Goal: Transaction & Acquisition: Book appointment/travel/reservation

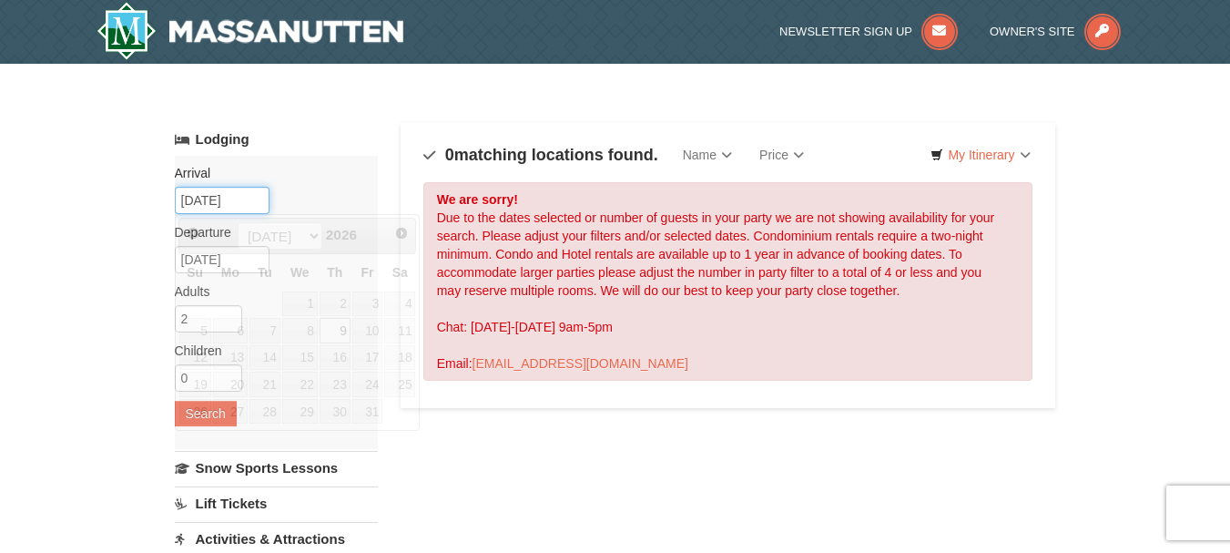
click at [189, 201] on input "07/09/2026" at bounding box center [222, 200] width 95 height 27
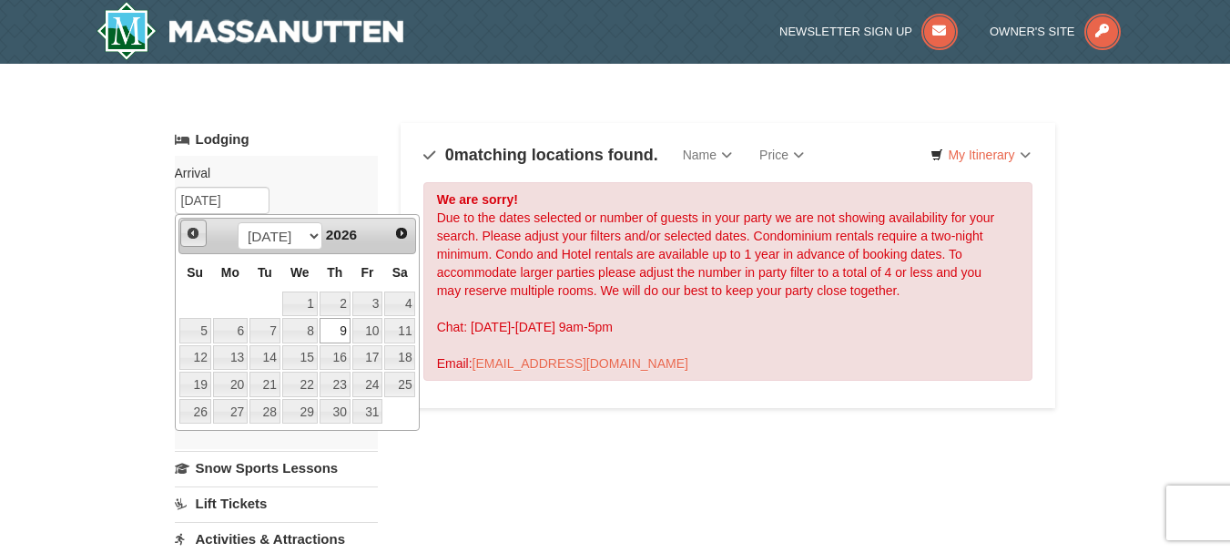
click at [189, 228] on span "Prev" at bounding box center [193, 233] width 15 height 15
click at [235, 301] on link "1" at bounding box center [230, 303] width 35 height 25
type input "[DATE]"
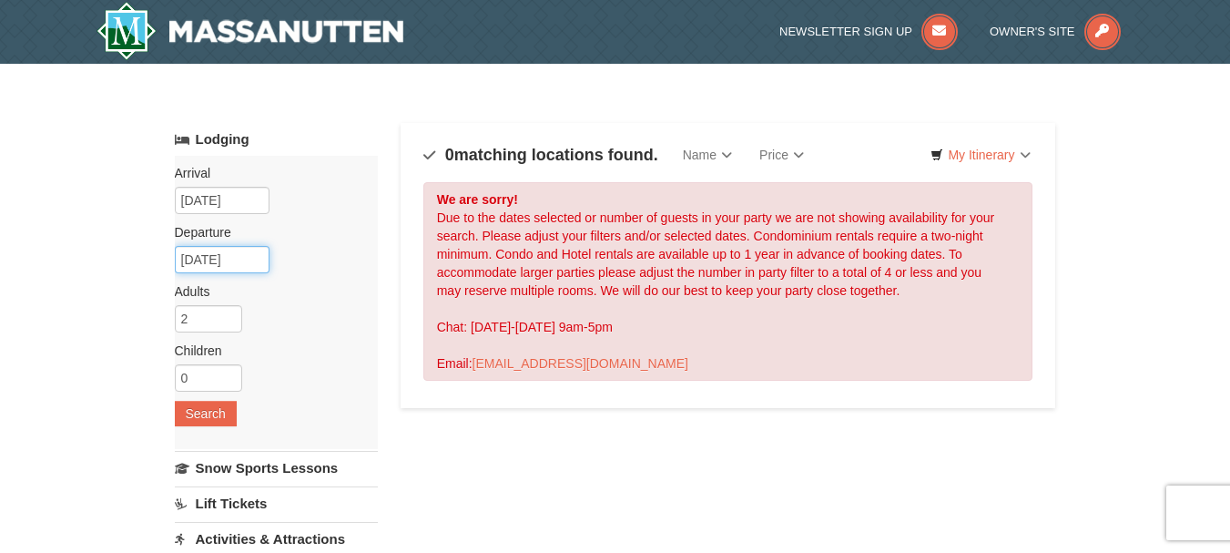
click at [179, 255] on input "07/13/2026" at bounding box center [222, 259] width 95 height 27
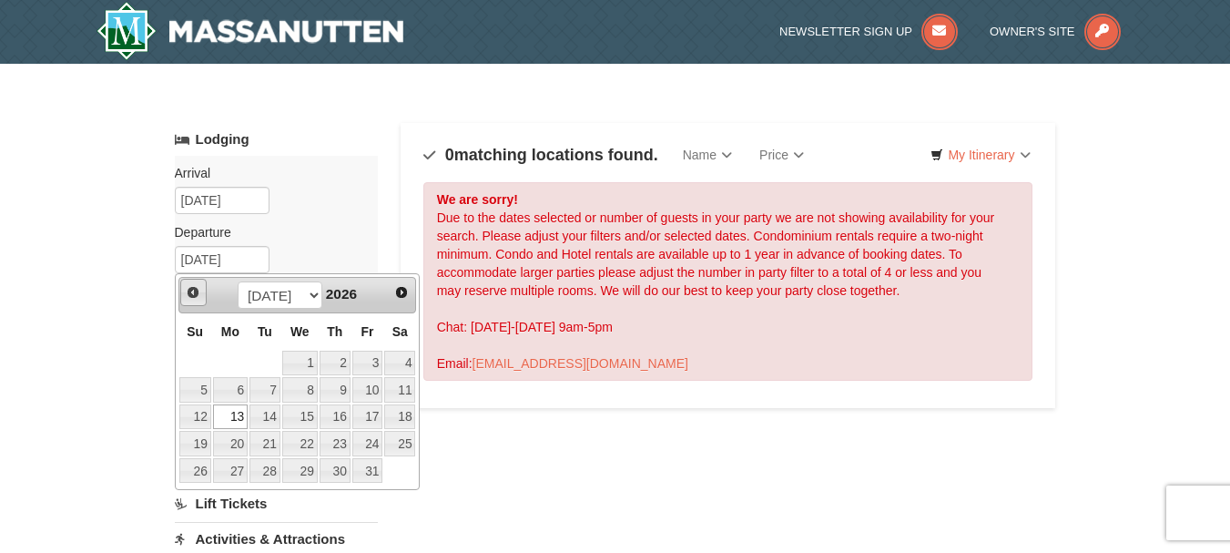
click at [189, 290] on span "Prev" at bounding box center [193, 292] width 15 height 15
click at [371, 361] on link "5" at bounding box center [367, 363] width 31 height 25
type input "[DATE]"
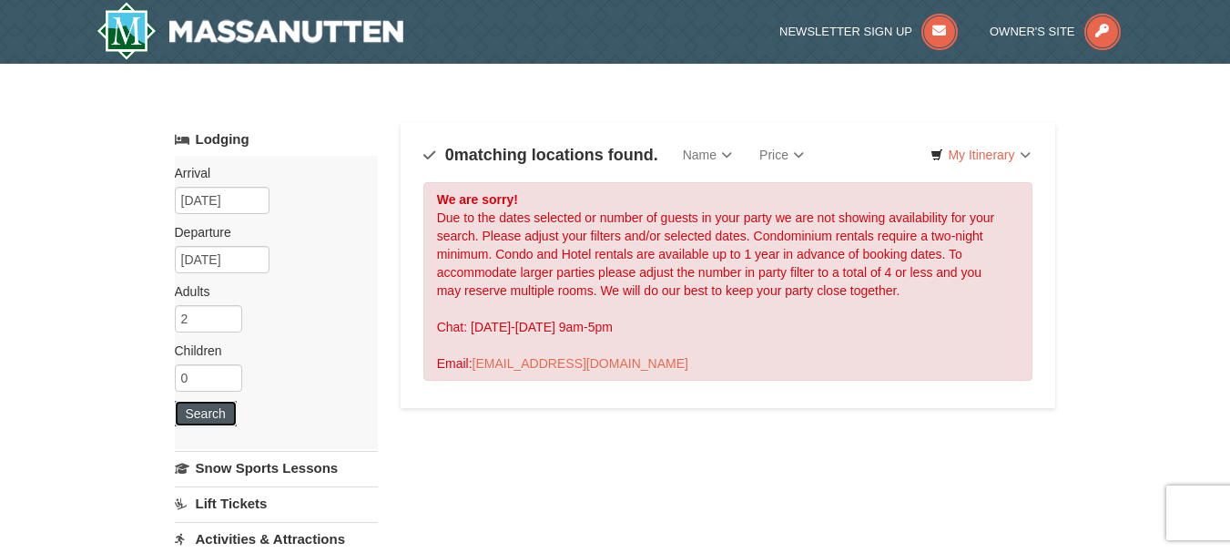
click at [192, 415] on button "Search" at bounding box center [206, 413] width 62 height 25
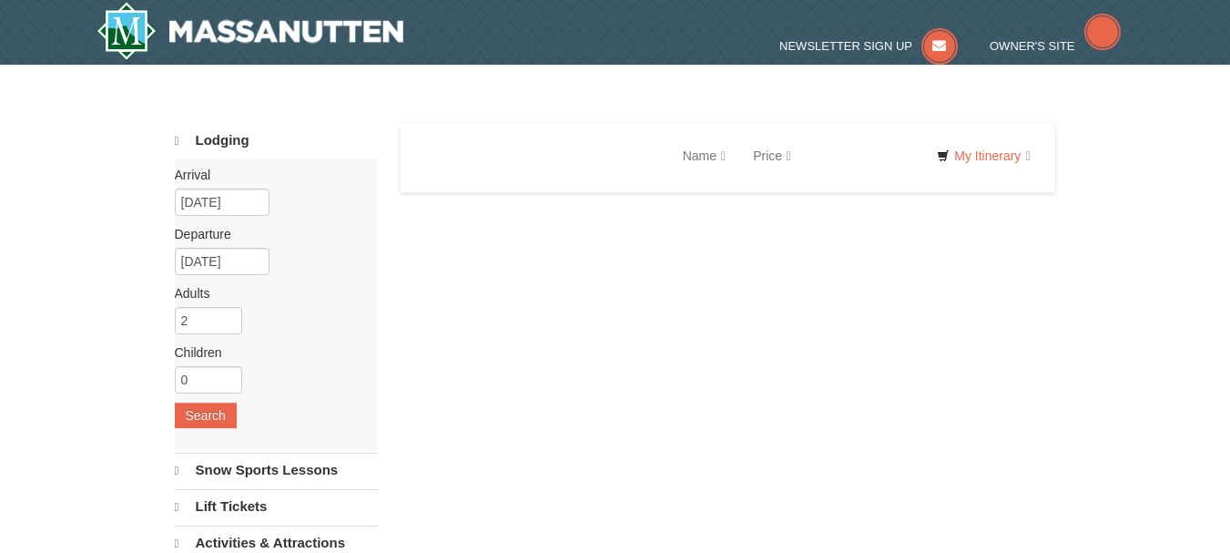
select select "9"
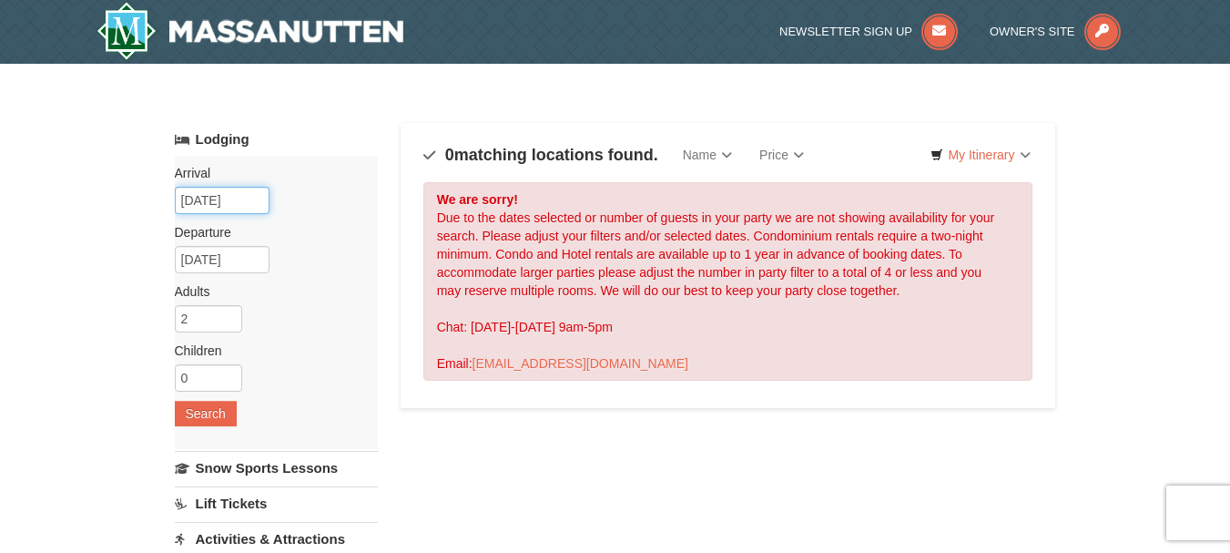
click at [188, 198] on input "[DATE]" at bounding box center [222, 200] width 95 height 27
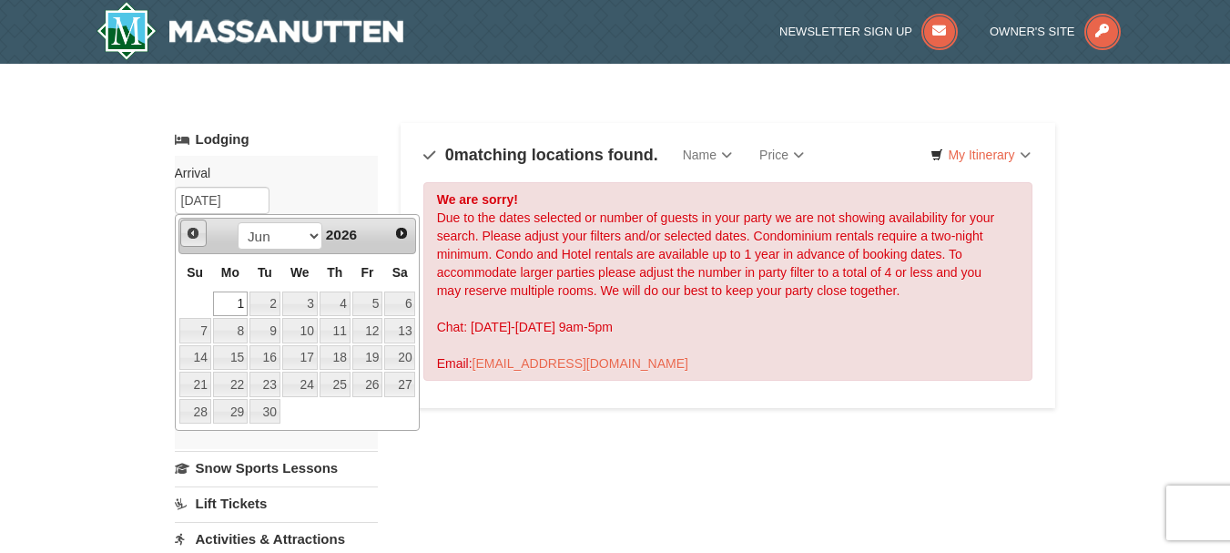
click at [189, 231] on span "Prev" at bounding box center [193, 233] width 15 height 15
click at [188, 231] on span "Prev" at bounding box center [193, 233] width 15 height 15
click at [202, 301] on link "1" at bounding box center [195, 303] width 32 height 25
type input "[DATE]"
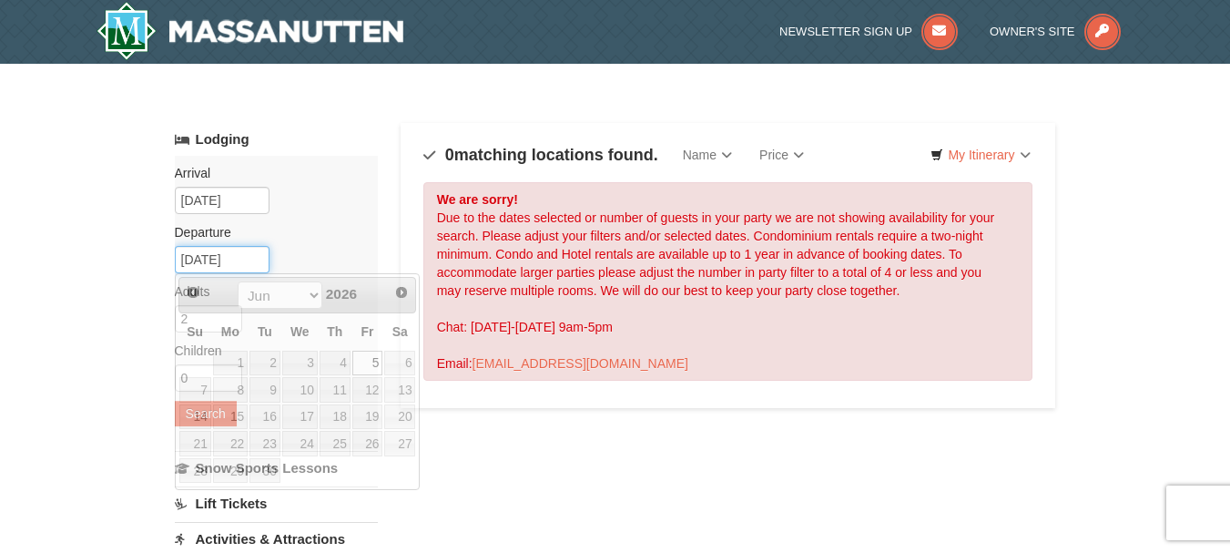
click at [188, 260] on input "[DATE]" at bounding box center [222, 259] width 95 height 27
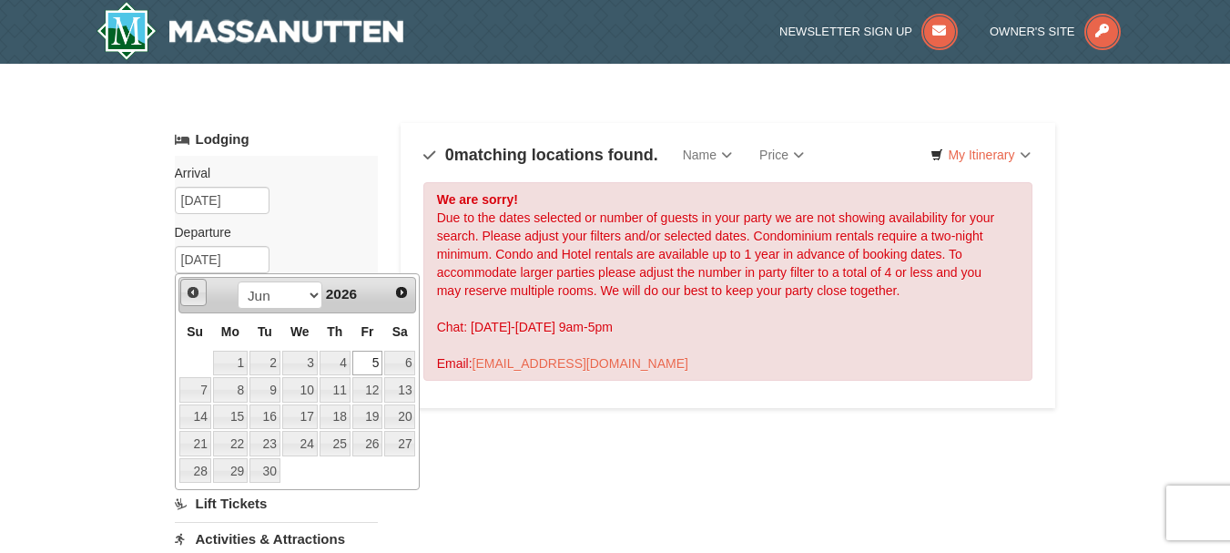
click at [193, 295] on span "Prev" at bounding box center [193, 292] width 15 height 15
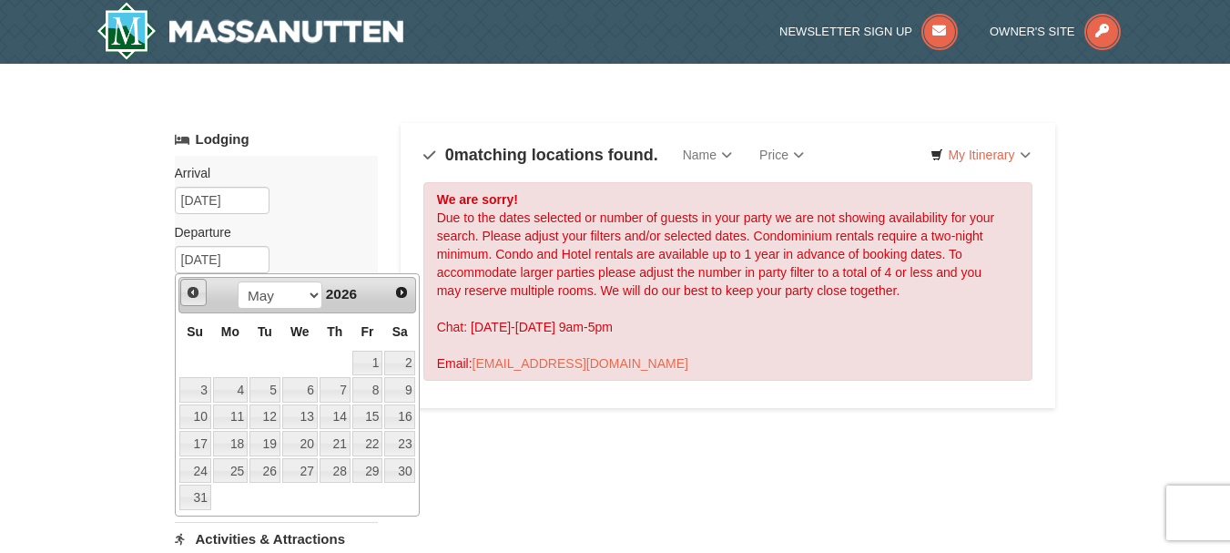
click at [192, 294] on span "Prev" at bounding box center [193, 292] width 15 height 15
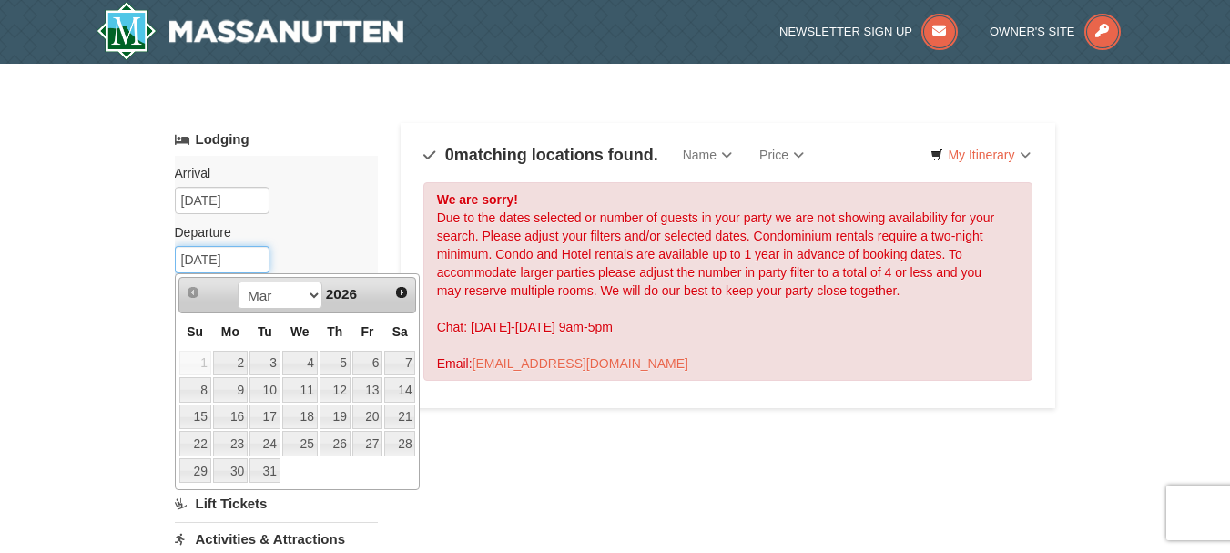
click at [184, 260] on input "[DATE]" at bounding box center [222, 259] width 95 height 27
click at [301, 360] on link "4" at bounding box center [300, 363] width 36 height 25
type input "[DATE]"
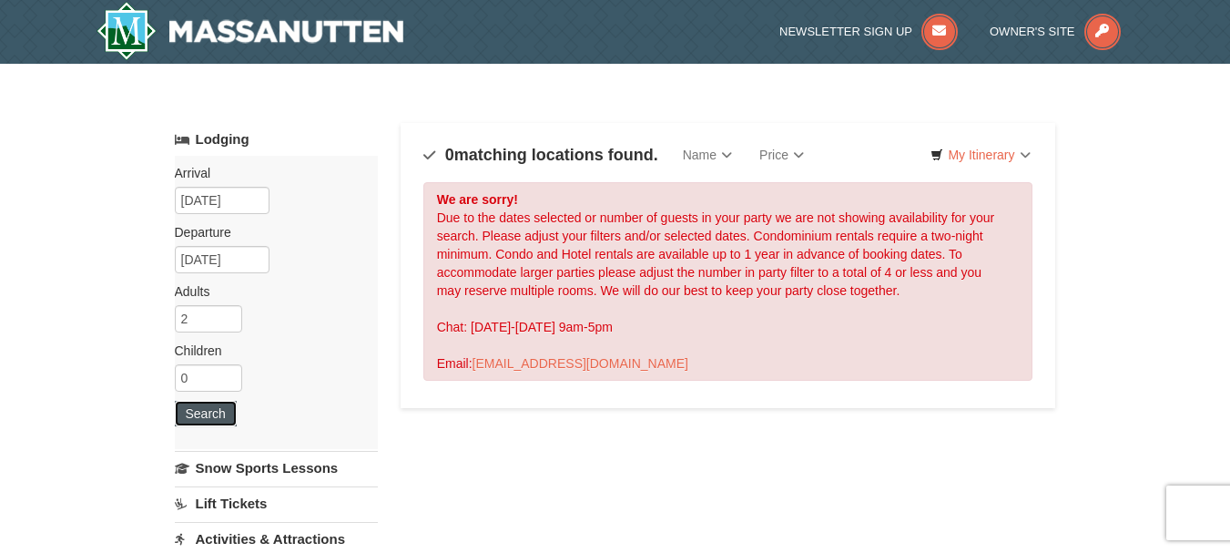
click at [226, 408] on button "Search" at bounding box center [206, 413] width 62 height 25
click at [184, 195] on input "[DATE]" at bounding box center [222, 200] width 95 height 27
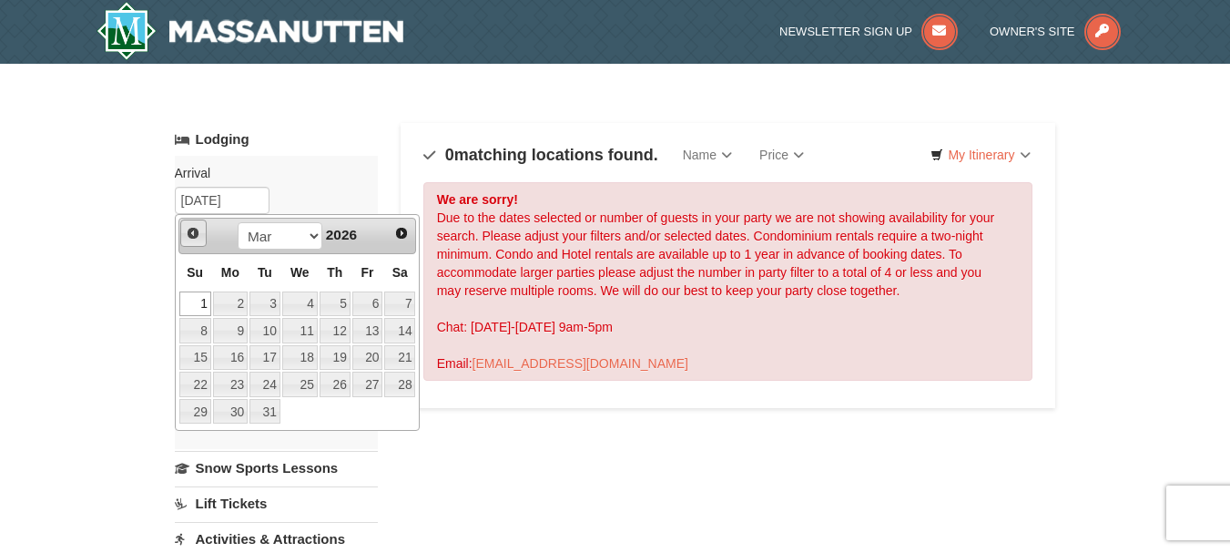
click at [186, 226] on span "Prev" at bounding box center [193, 233] width 15 height 15
click at [202, 301] on link "1" at bounding box center [195, 303] width 32 height 25
type input "02/01/2026"
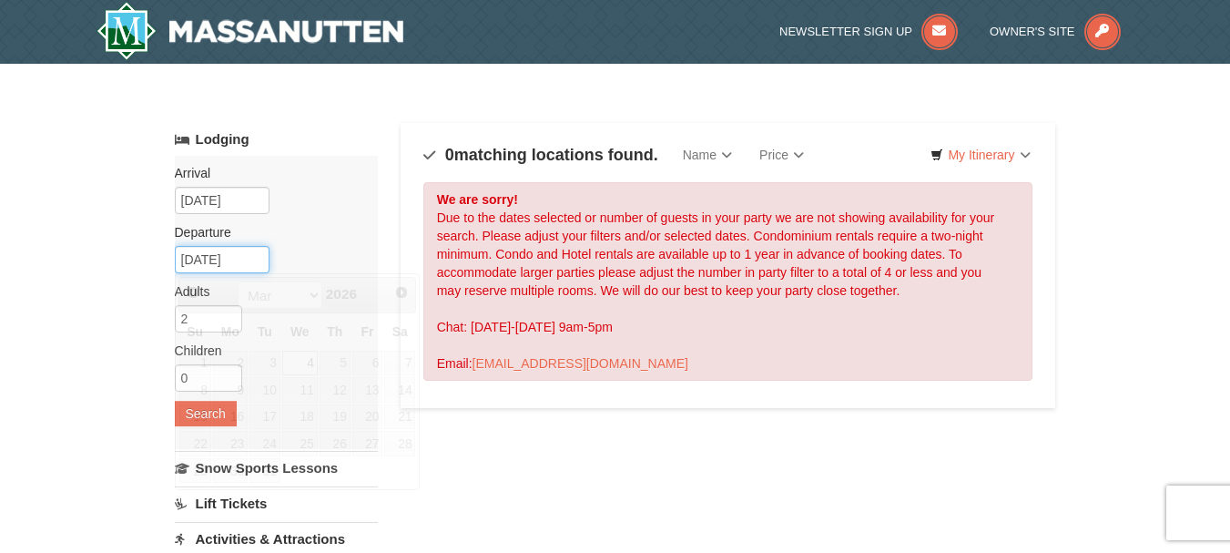
click at [182, 253] on input "[DATE]" at bounding box center [222, 259] width 95 height 27
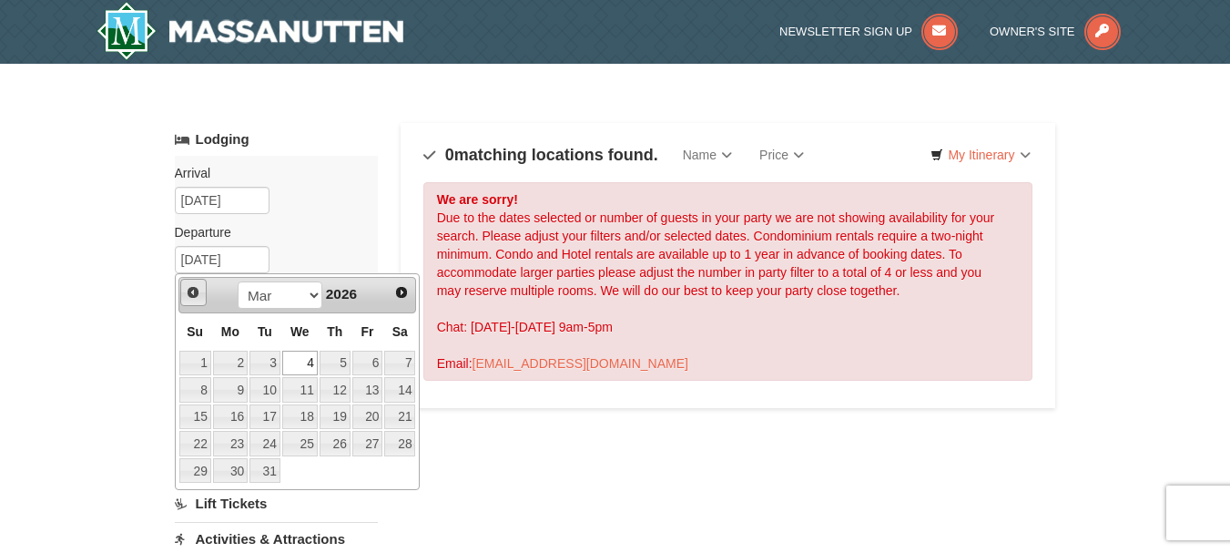
click at [189, 290] on span "Prev" at bounding box center [193, 292] width 15 height 15
click at [267, 364] on link "3" at bounding box center [265, 363] width 31 height 25
type input "02/03/2026"
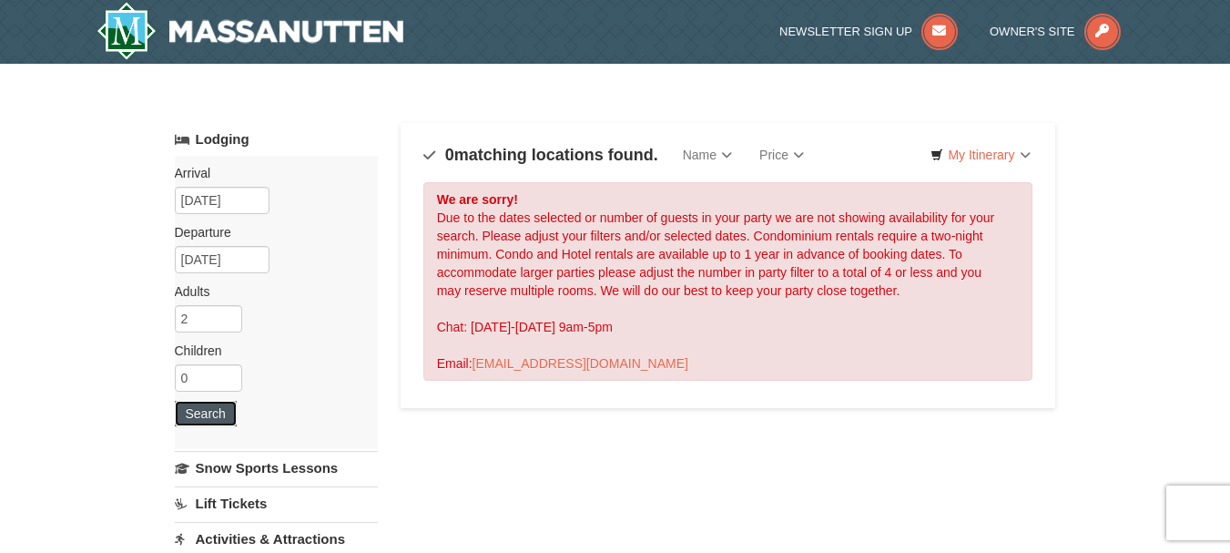
click at [231, 414] on button "Search" at bounding box center [206, 413] width 62 height 25
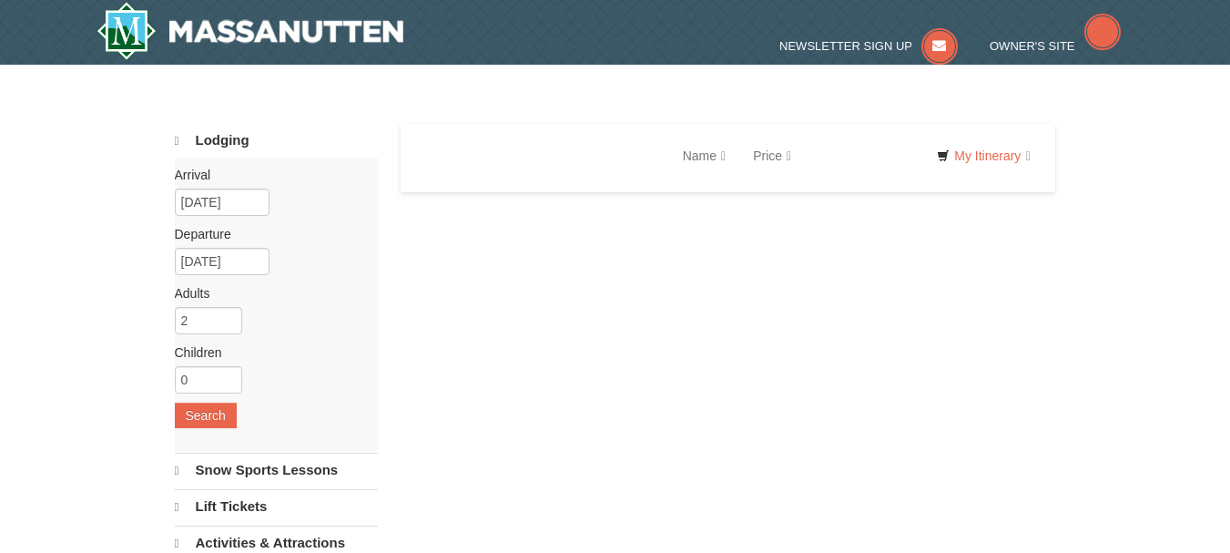
select select "9"
